Goal: Task Accomplishment & Management: Use online tool/utility

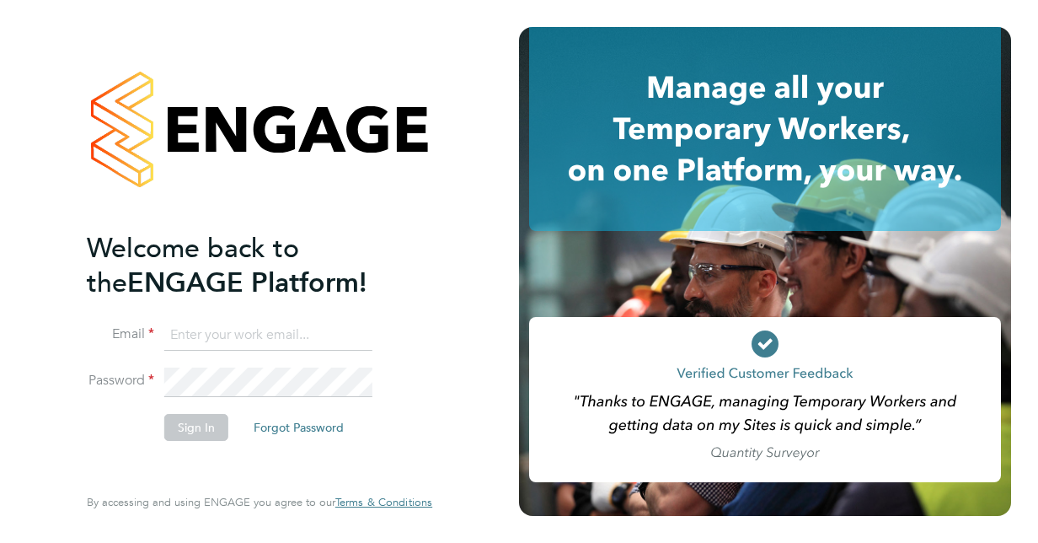
type input "[PERSON_NAME][EMAIL_ADDRESS][DOMAIN_NAME]"
click at [118, 407] on li "Password" at bounding box center [251, 390] width 329 height 46
click at [180, 418] on button "Sign In" at bounding box center [196, 427] width 64 height 27
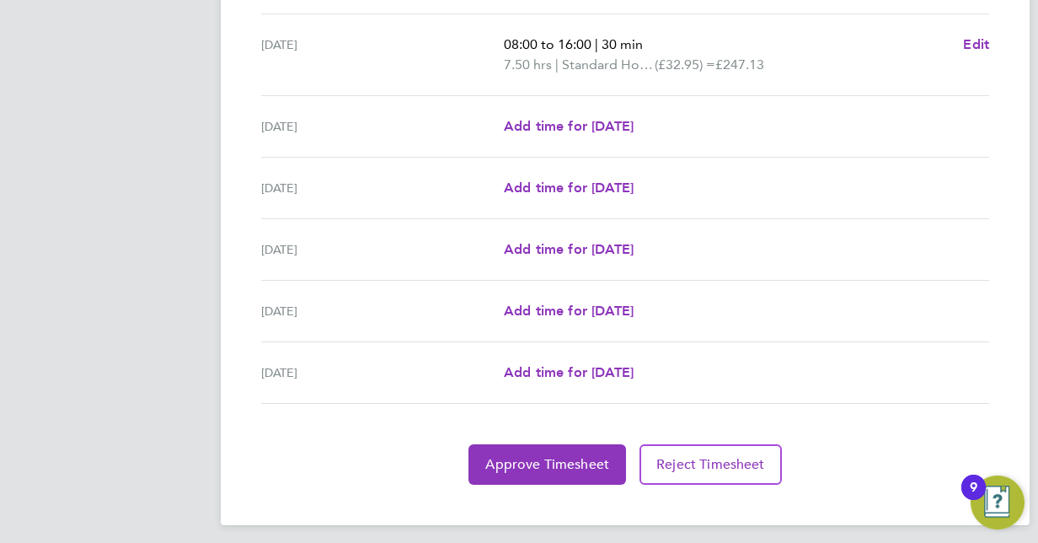
scroll to position [624, 0]
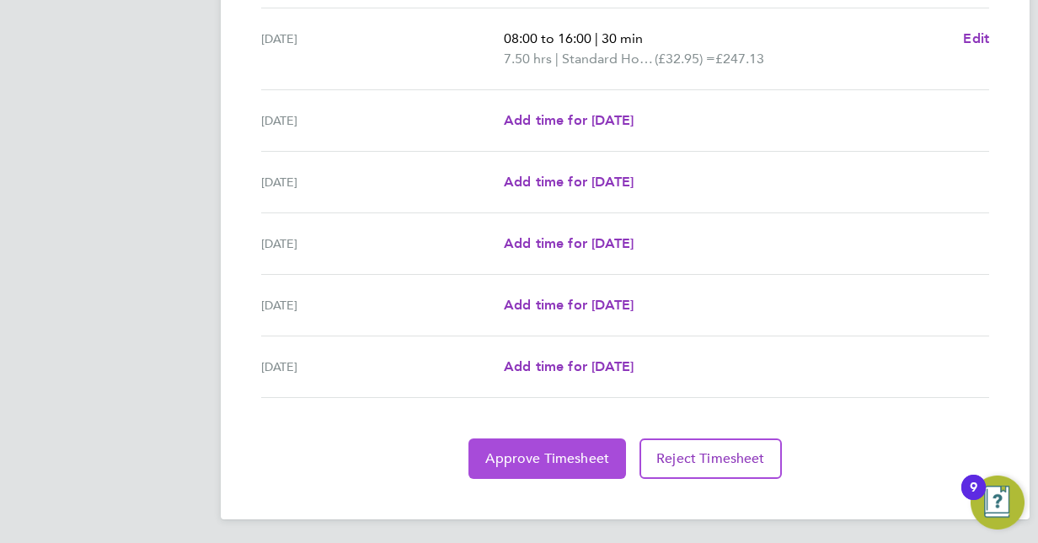
click at [592, 458] on span "Approve Timesheet" at bounding box center [547, 458] width 124 height 17
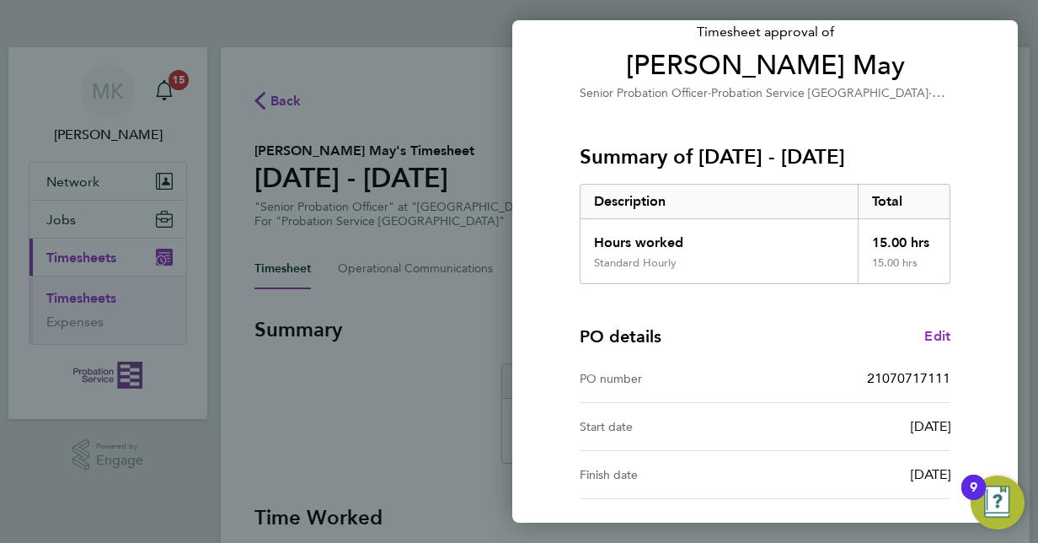
scroll to position [263, 0]
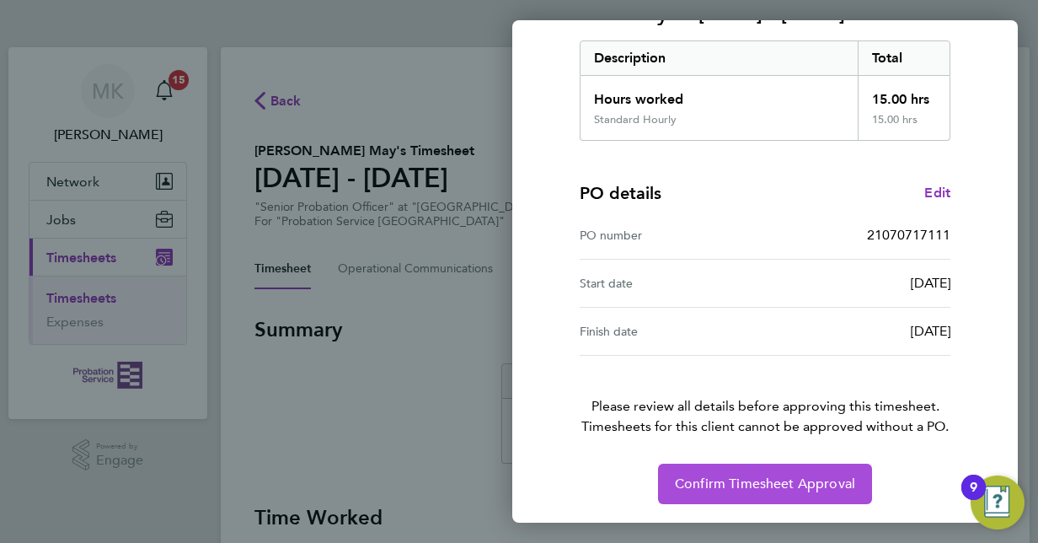
click at [710, 486] on span "Confirm Timesheet Approval" at bounding box center [765, 483] width 180 height 17
